Goal: Task Accomplishment & Management: Use online tool/utility

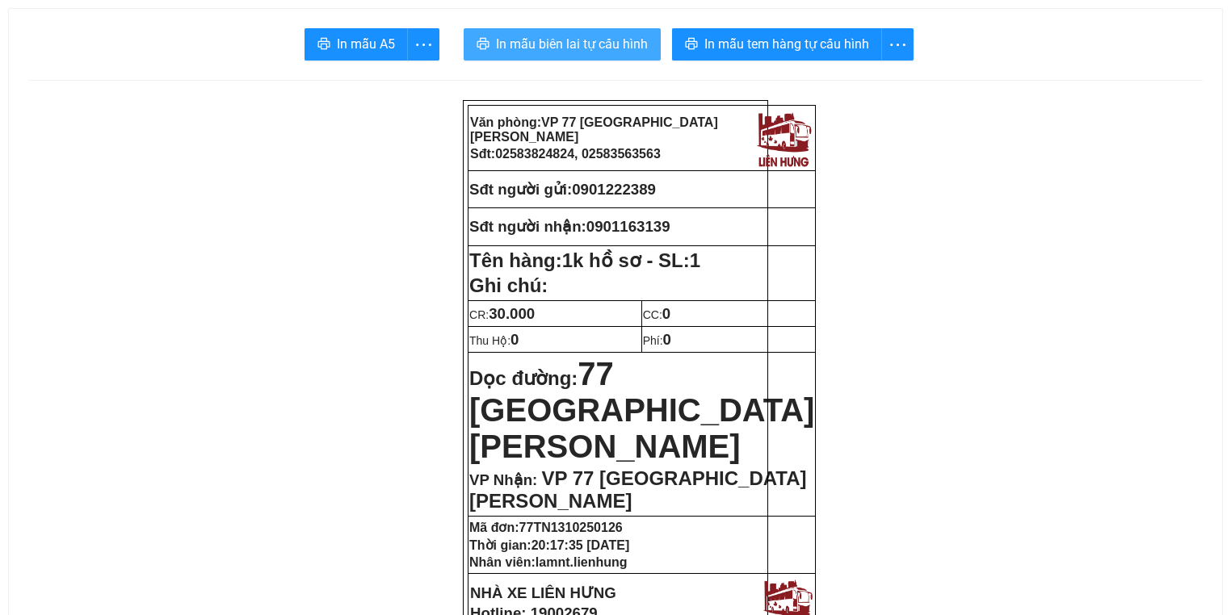
click at [630, 55] on button "In mẫu biên lai tự cấu hình" at bounding box center [562, 44] width 197 height 32
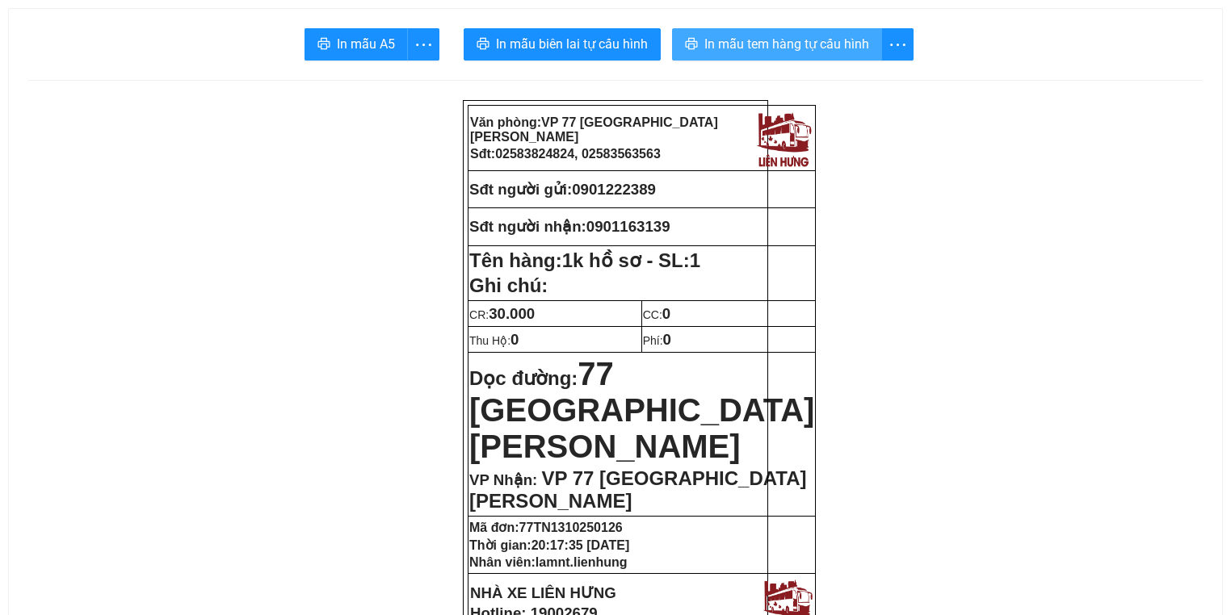
click at [800, 40] on span "In mẫu tem hàng tự cấu hình" at bounding box center [786, 44] width 165 height 20
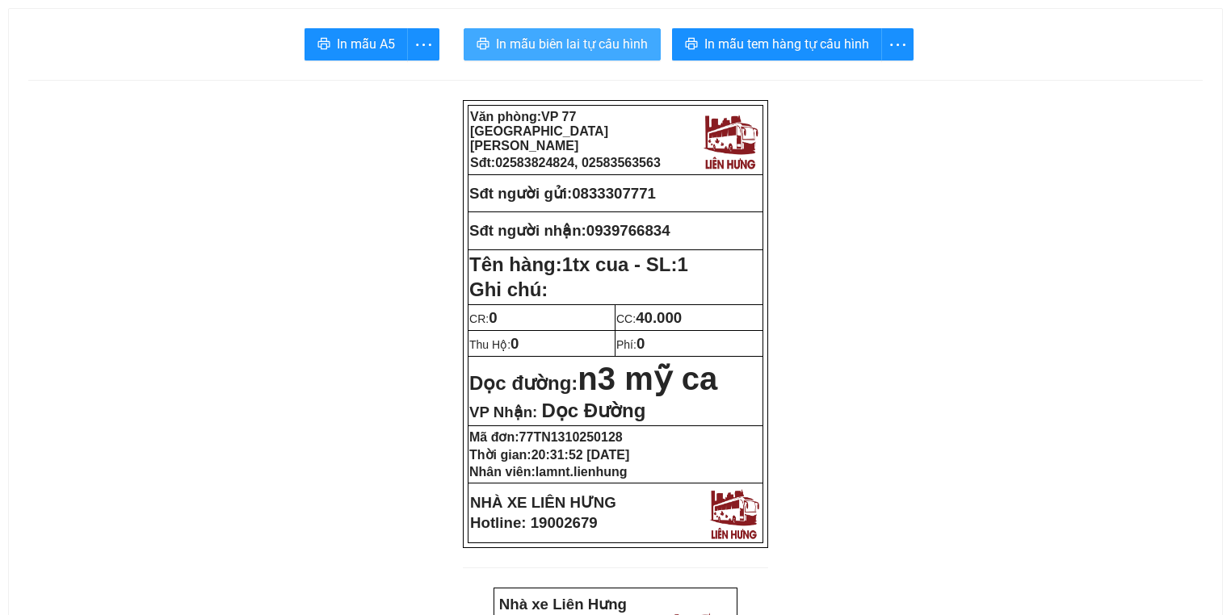
click at [500, 48] on span "In mẫu biên lai tự cấu hình" at bounding box center [572, 44] width 152 height 20
click at [572, 187] on strong "Sđt người gửi:" at bounding box center [520, 193] width 103 height 17
drag, startPoint x: 579, startPoint y: 190, endPoint x: 664, endPoint y: 195, distance: 84.9
click at [664, 195] on p "Sđt người gửi: 0833307771" at bounding box center [615, 194] width 292 height 18
copy span "0833307771"
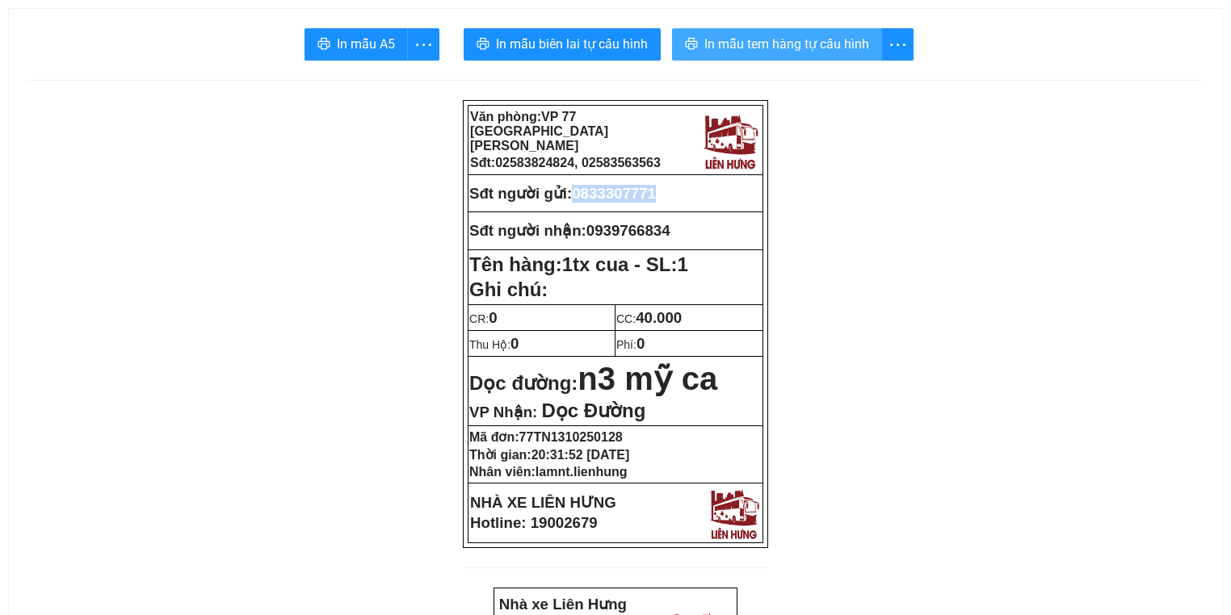
click at [725, 52] on span "In mẫu tem hàng tự cấu hình" at bounding box center [786, 44] width 165 height 20
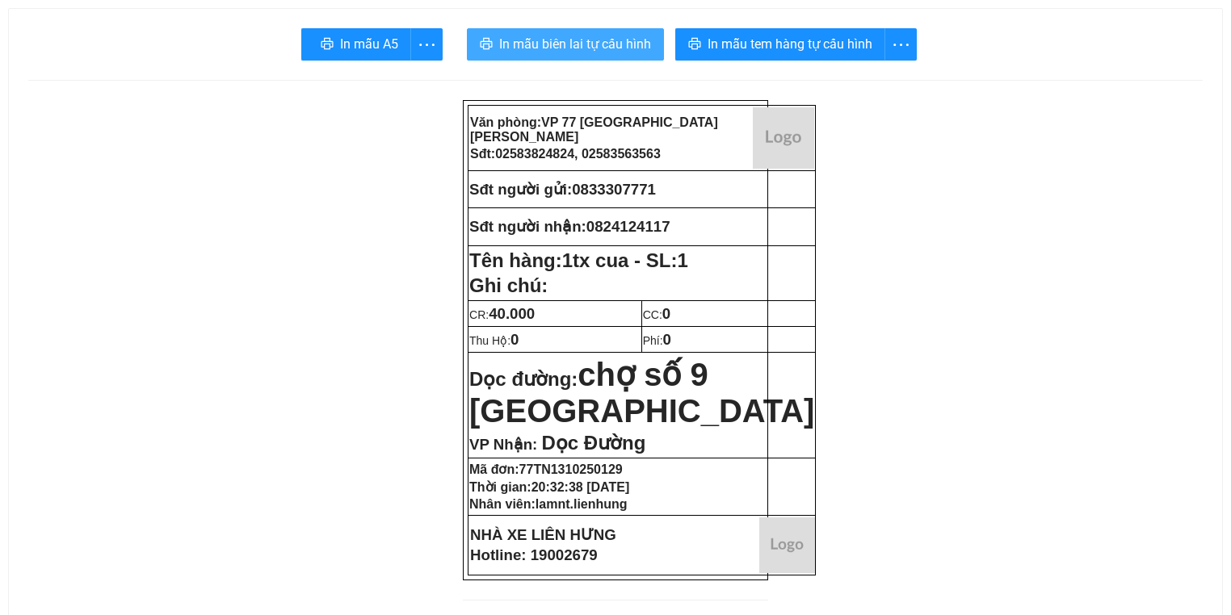
click at [550, 45] on span "In mẫu biên lai tự cấu hình" at bounding box center [575, 44] width 152 height 20
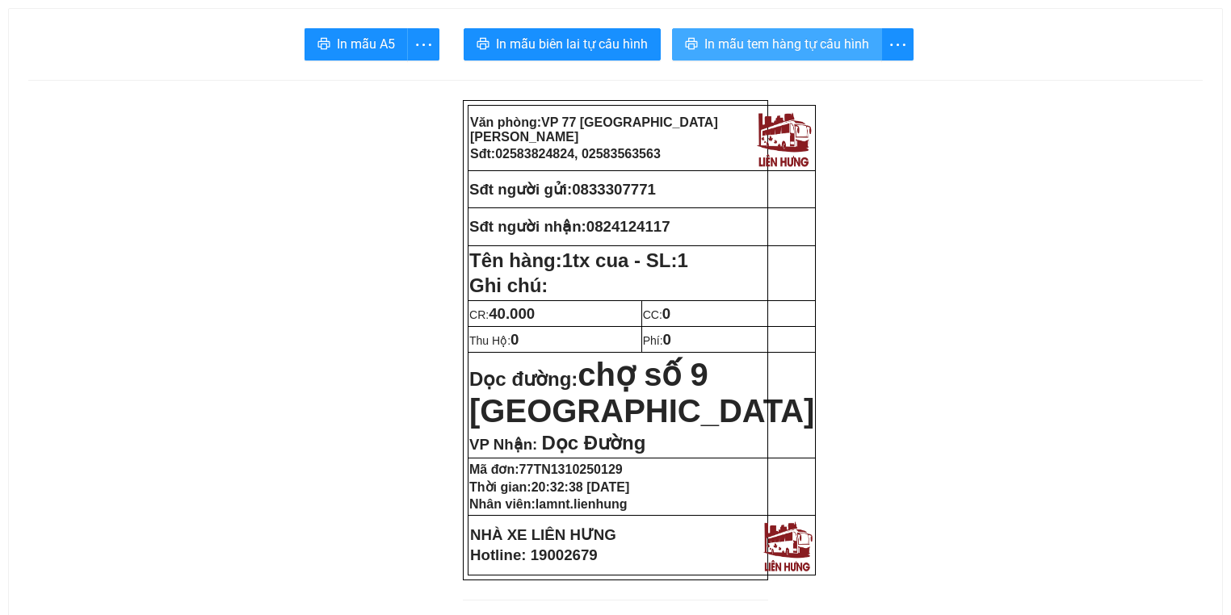
click at [763, 46] on span "In mẫu tem hàng tự cấu hình" at bounding box center [786, 44] width 165 height 20
click at [761, 49] on span "In mẫu tem hàng tự cấu hình" at bounding box center [786, 44] width 165 height 20
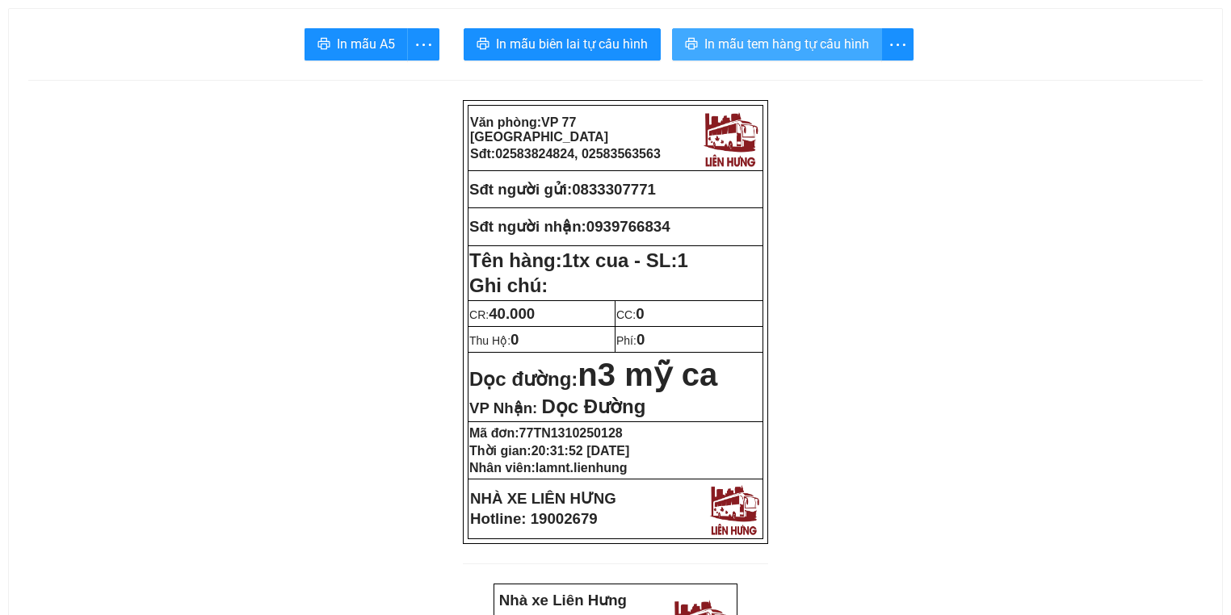
click at [774, 42] on span "In mẫu tem hàng tự cấu hình" at bounding box center [786, 44] width 165 height 20
